Goal: Communication & Community: Answer question/provide support

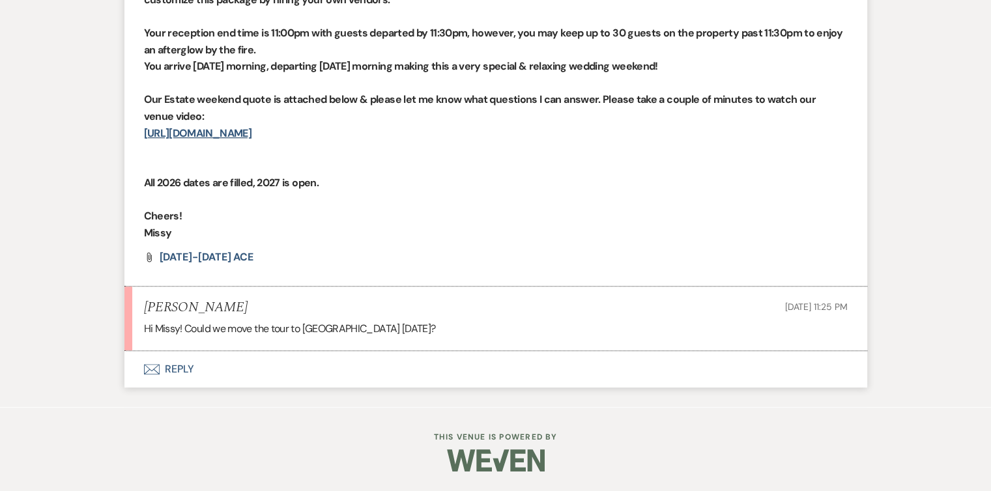
scroll to position [5425, 0]
click at [178, 371] on button "Envelope Reply" at bounding box center [495, 369] width 743 height 36
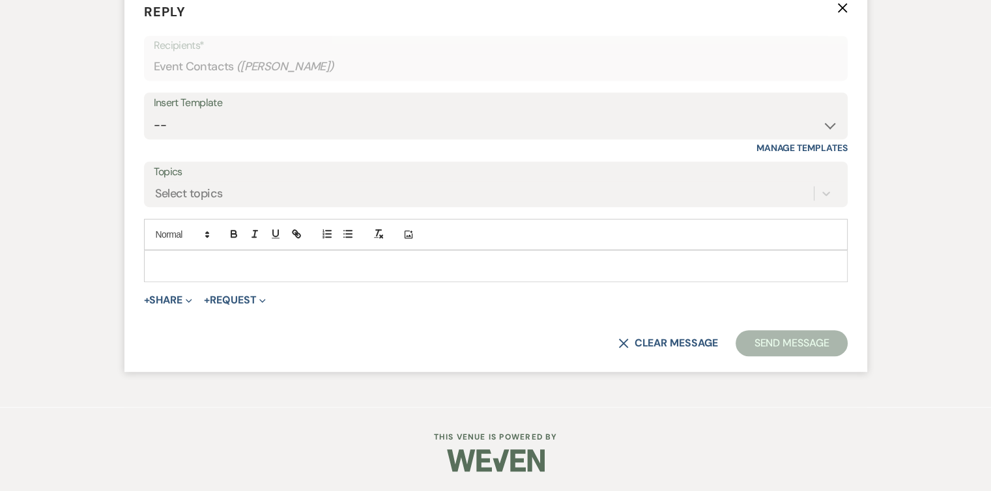
scroll to position [5789, 0]
click at [175, 276] on div at bounding box center [496, 266] width 702 height 30
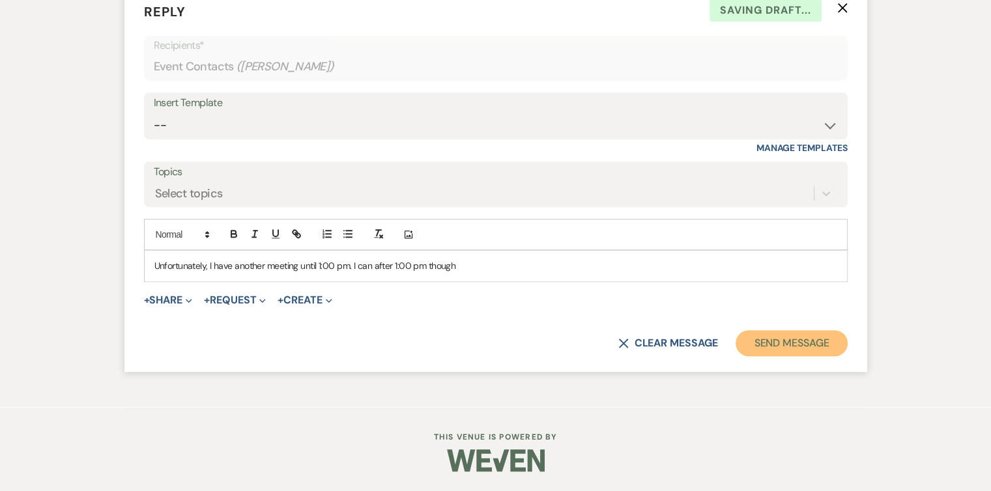
click at [823, 344] on button "Send Message" at bounding box center [790, 343] width 111 height 26
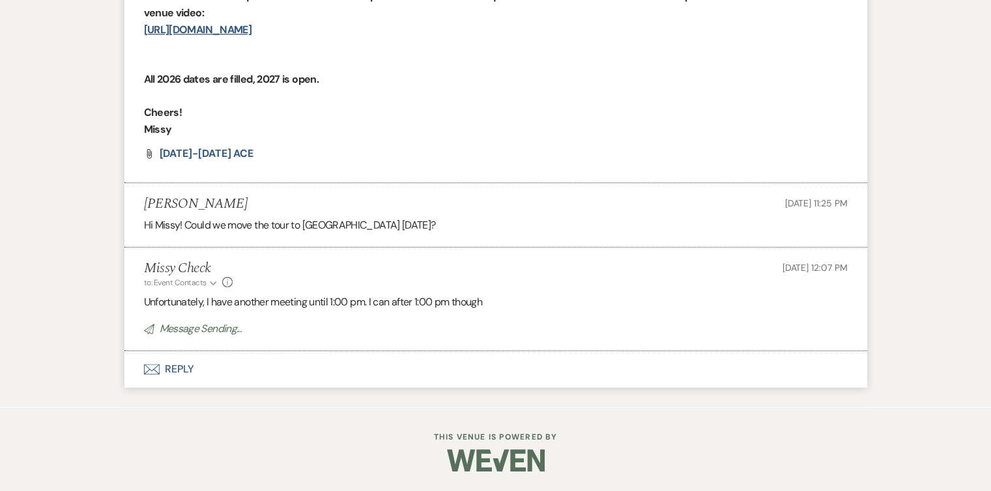
scroll to position [5502, 0]
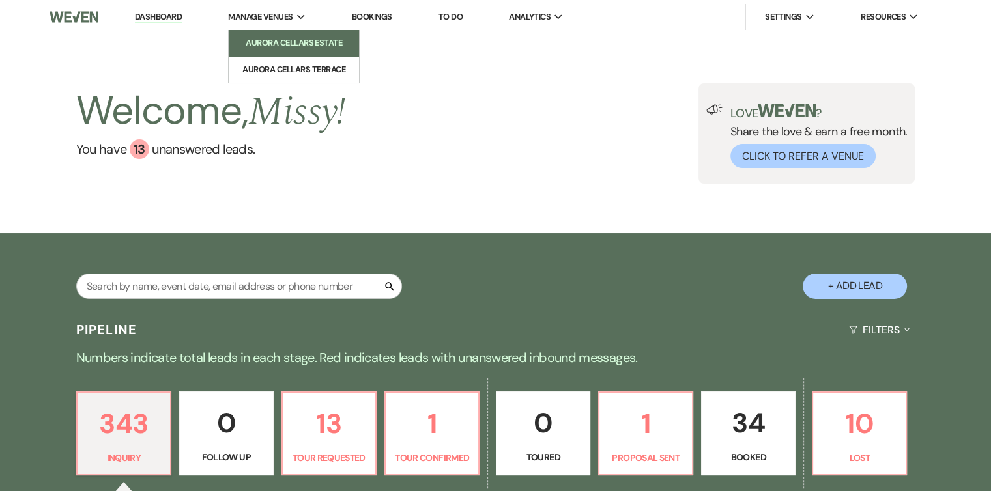
click at [275, 43] on li "Aurora Cellars Estate" at bounding box center [293, 42] width 117 height 13
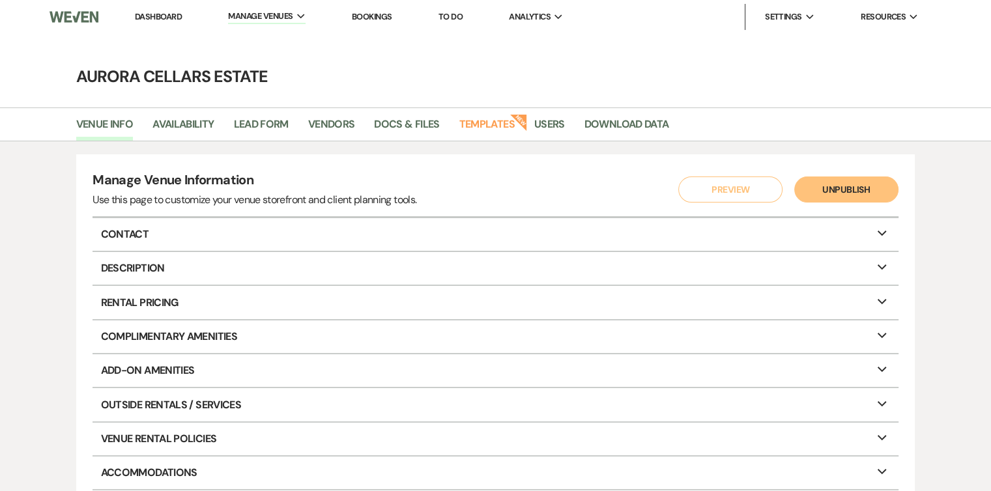
click at [169, 18] on link "Dashboard" at bounding box center [158, 16] width 47 height 11
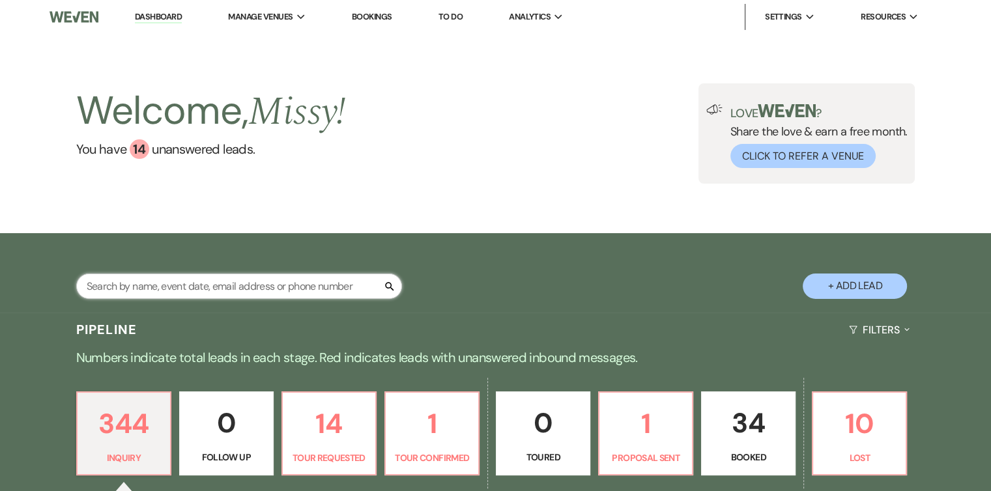
click at [350, 288] on input "text" at bounding box center [239, 286] width 326 height 25
type input "el"
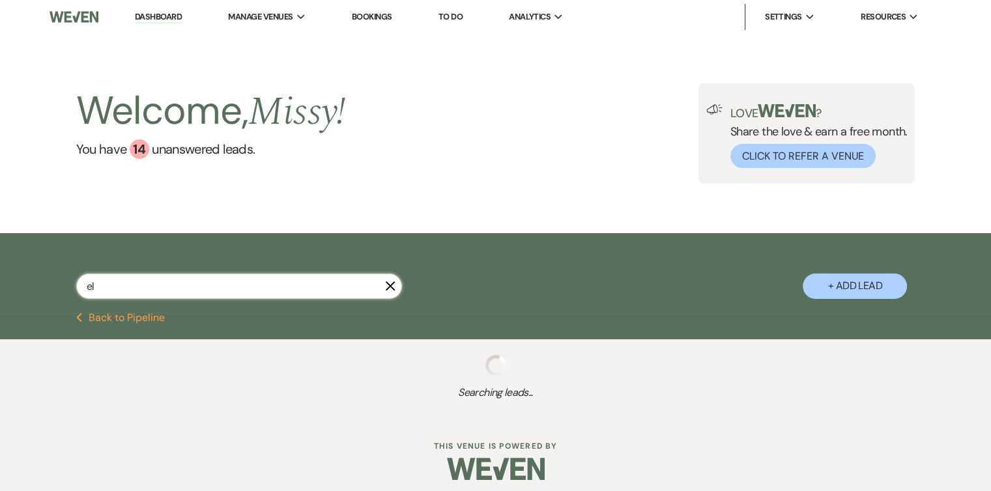
select select "2"
select select "8"
select select "6"
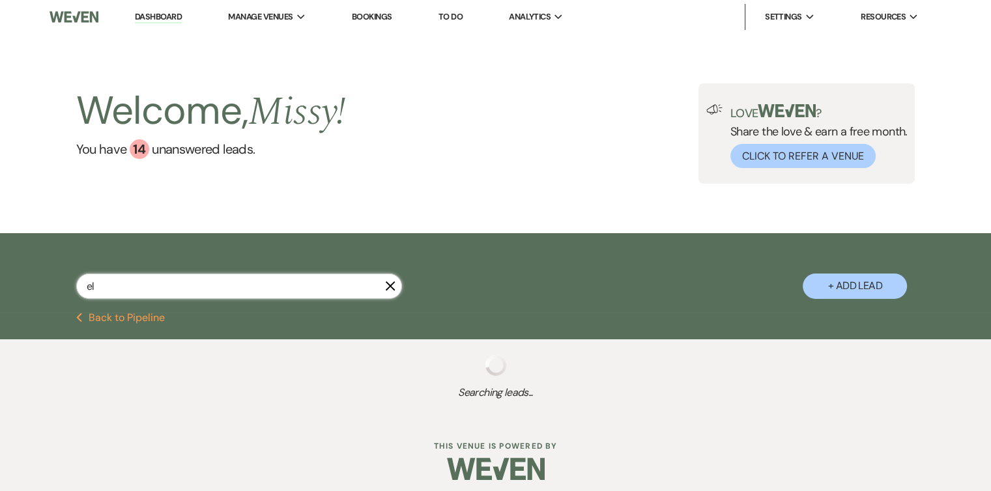
select select "8"
select select "6"
select select "2"
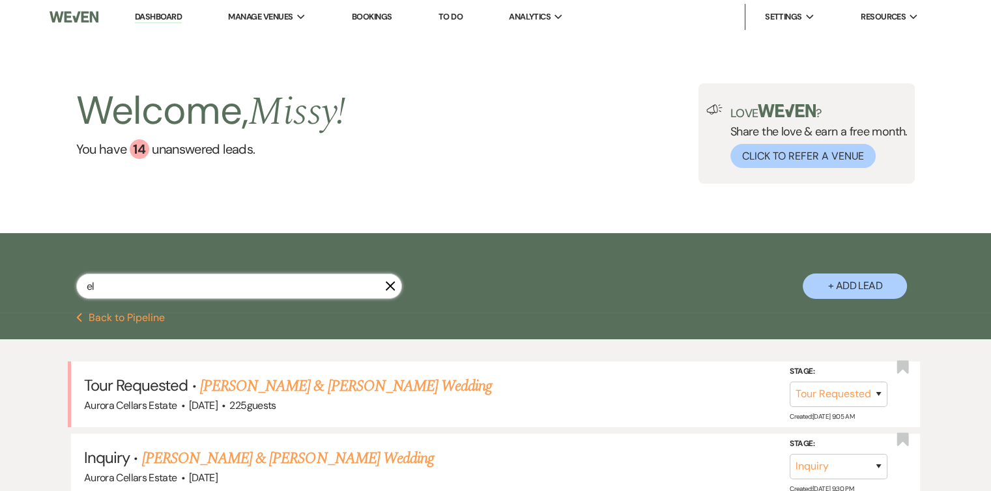
type input "ele"
select select "2"
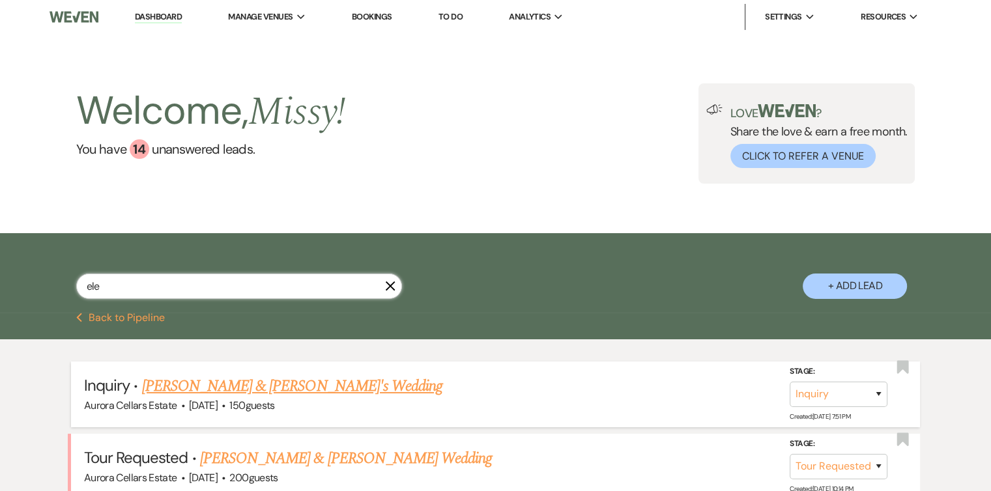
type input "ele"
click at [221, 386] on link "Andre & Elena's Wedding" at bounding box center [292, 386] width 301 height 23
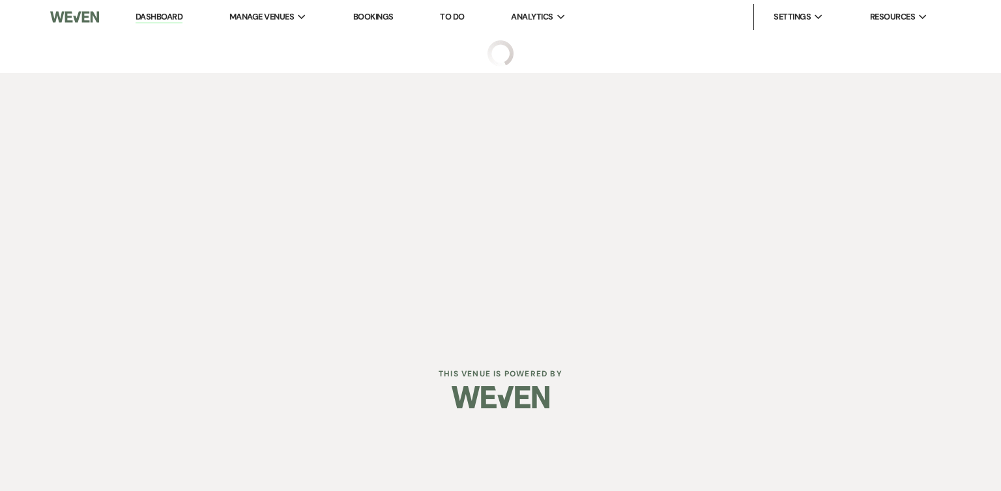
select select "5"
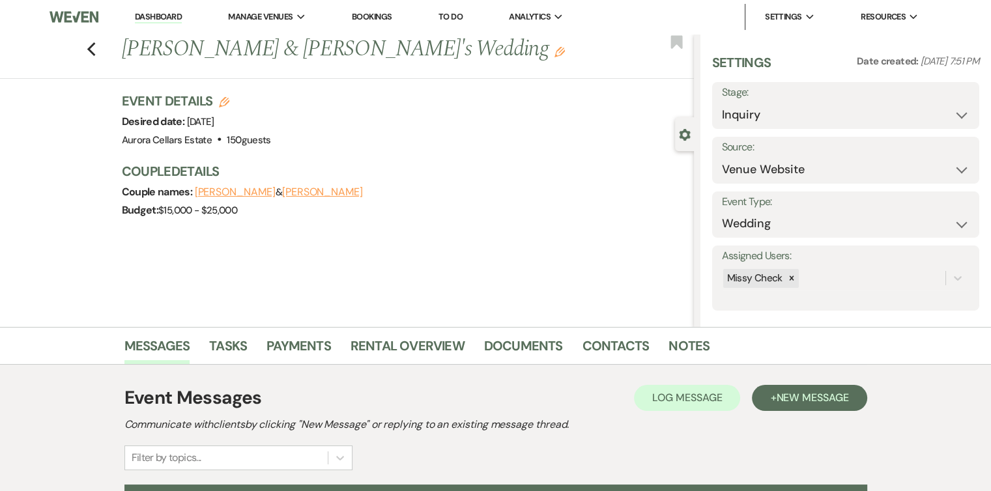
scroll to position [143, 0]
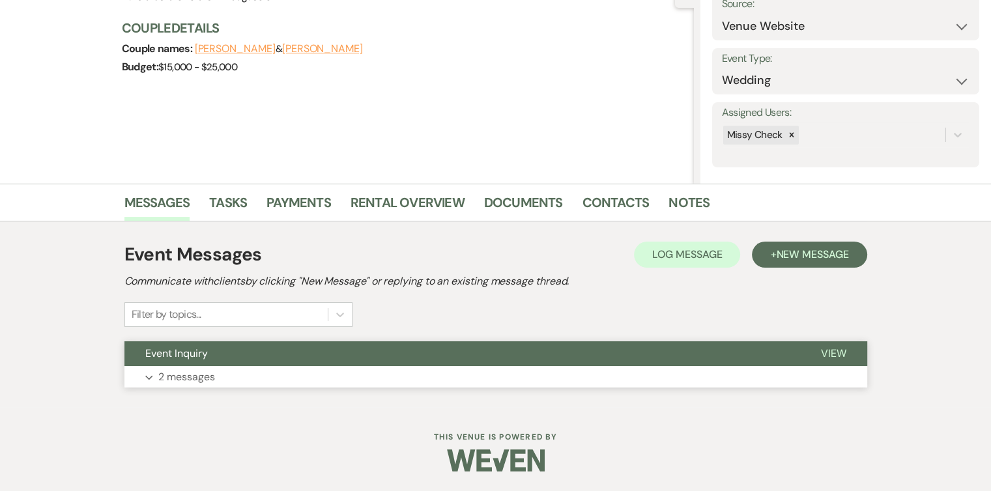
click at [305, 375] on button "Expand 2 messages" at bounding box center [495, 377] width 743 height 22
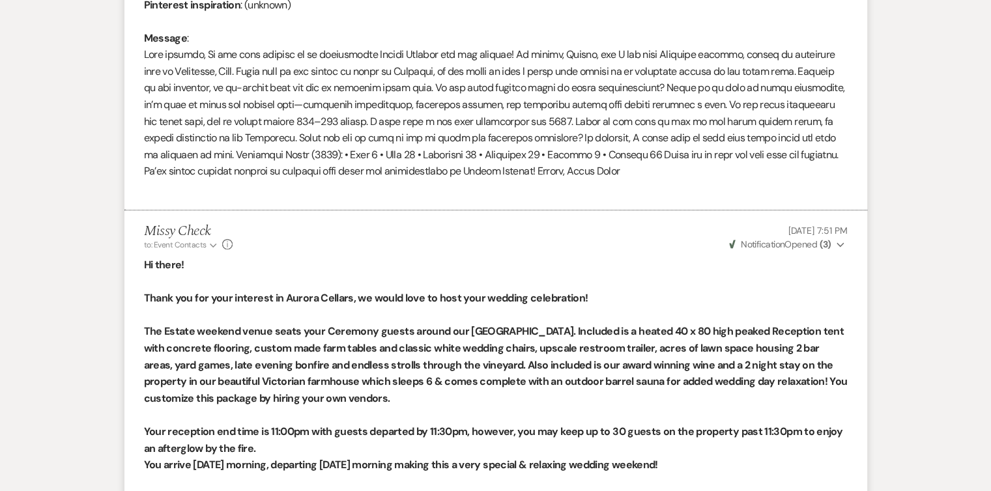
scroll to position [654, 0]
